Goal: Find specific page/section: Find specific page/section

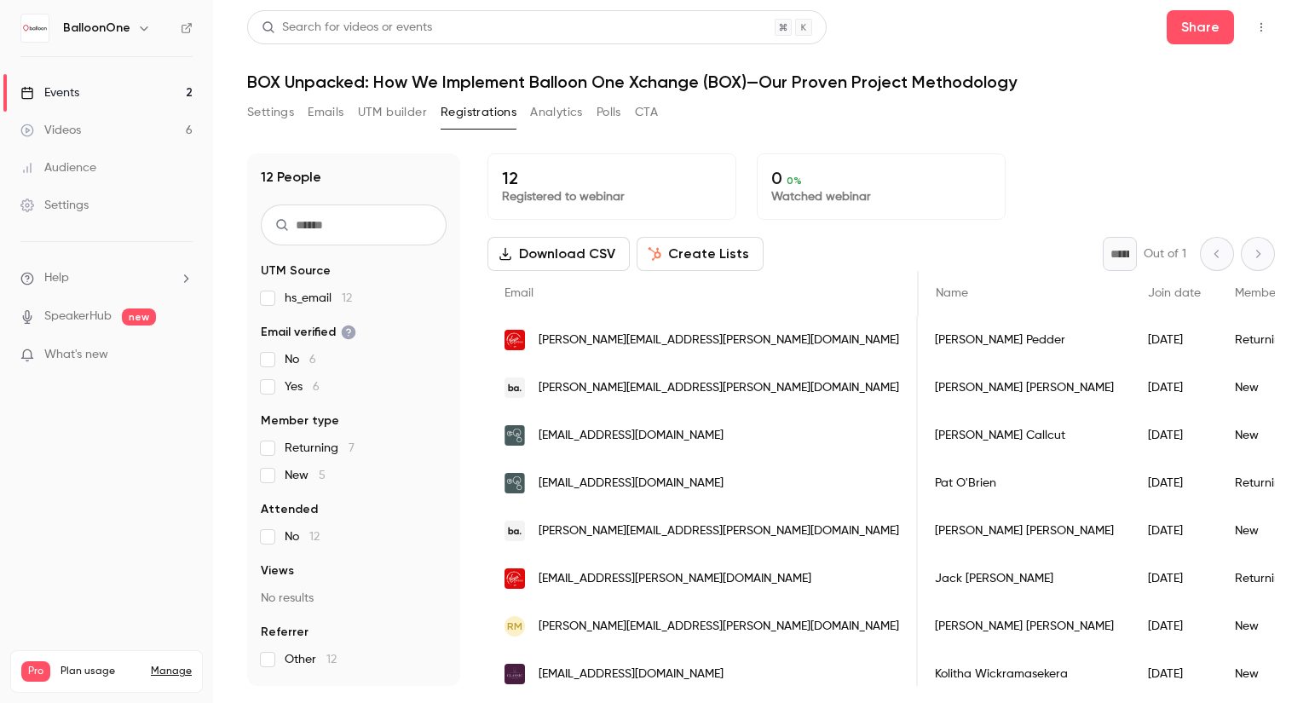
scroll to position [0, 526]
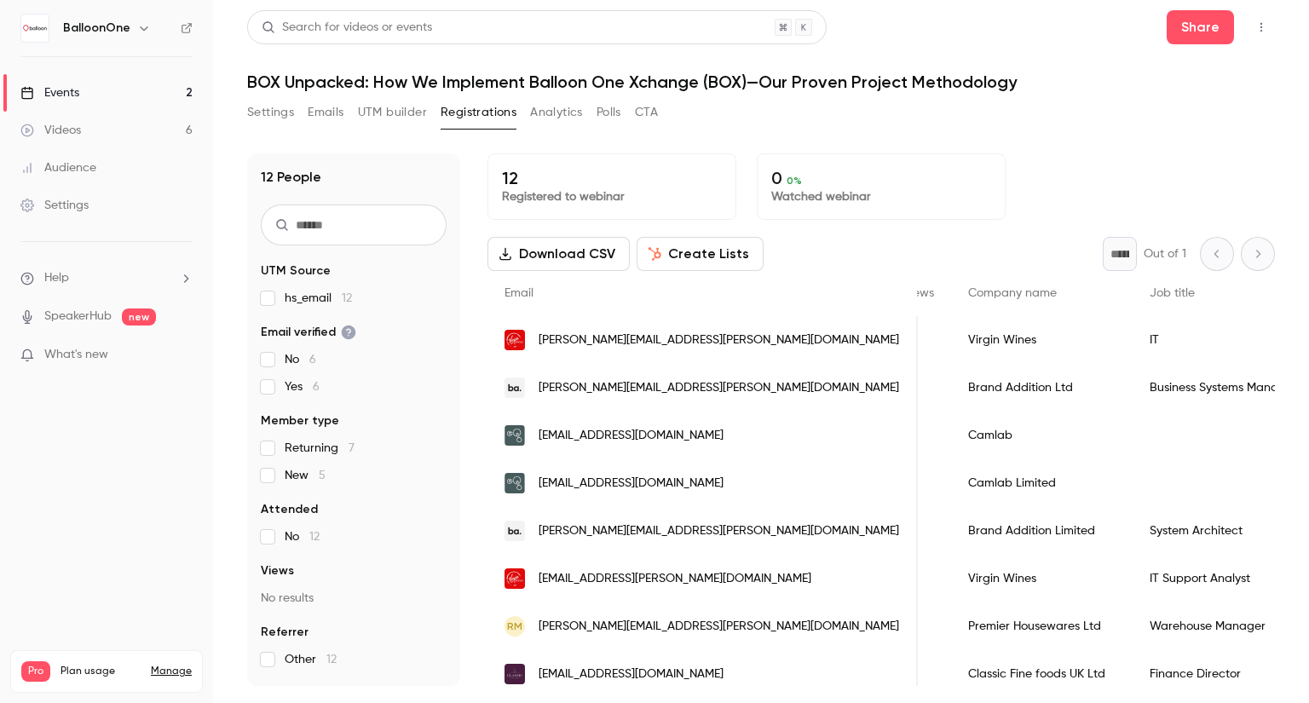
click at [146, 108] on link "Events 2" at bounding box center [106, 92] width 213 height 37
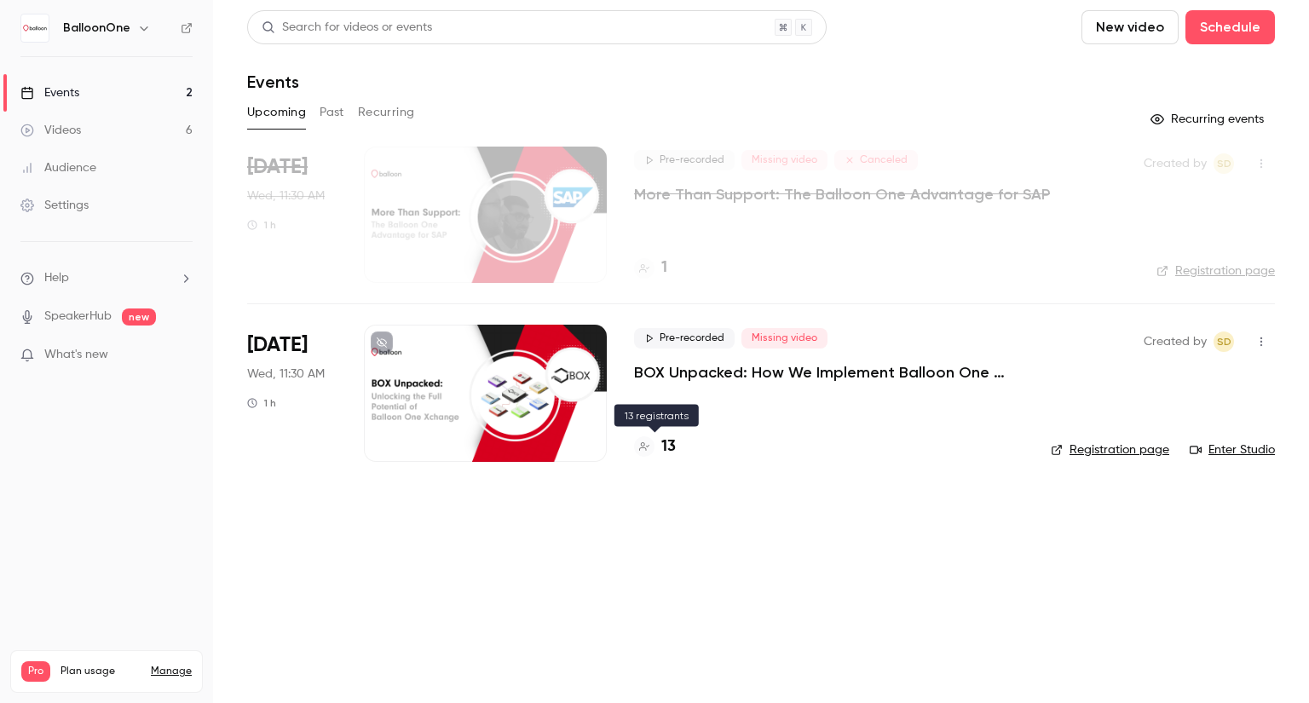
click at [664, 452] on h4 "13" at bounding box center [668, 446] width 14 height 23
